Goal: Use online tool/utility

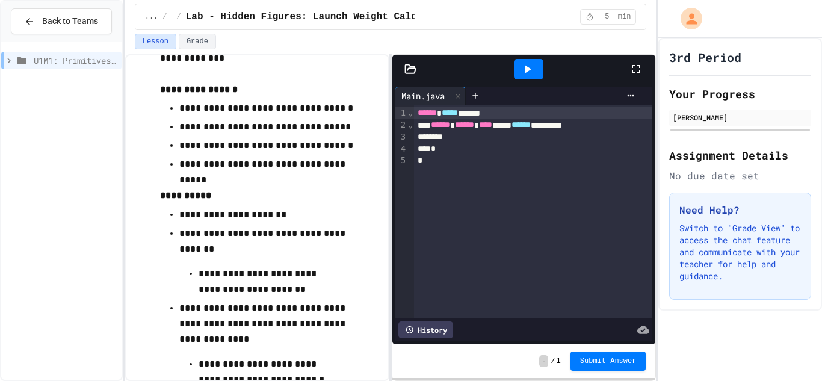
scroll to position [681, 0]
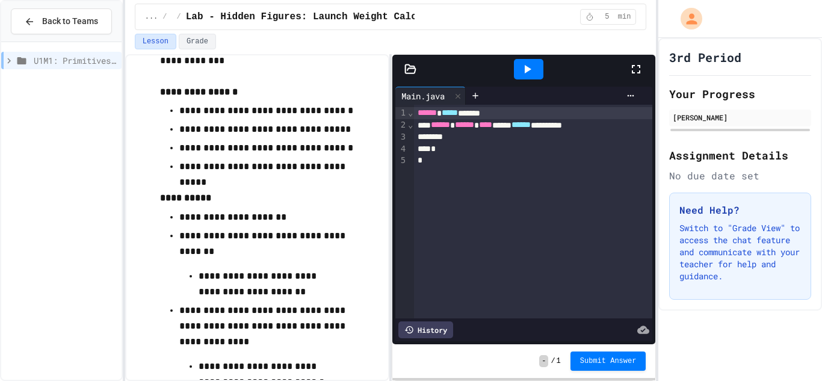
click at [418, 113] on span "******" at bounding box center [427, 112] width 19 height 8
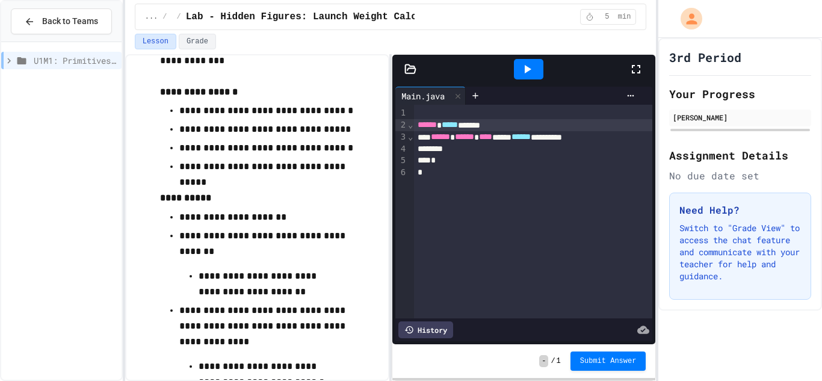
click at [417, 113] on div at bounding box center [533, 113] width 239 height 12
